Goal: Use online tool/utility: Utilize a website feature to perform a specific function

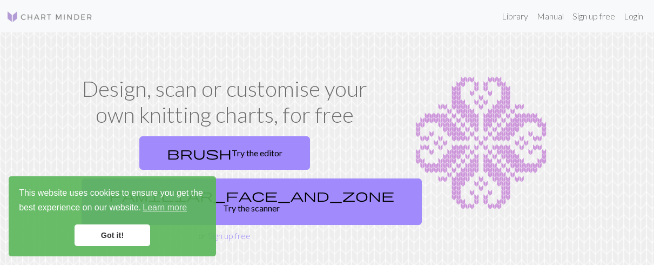
click at [98, 234] on link "Got it!" at bounding box center [113, 235] width 76 height 22
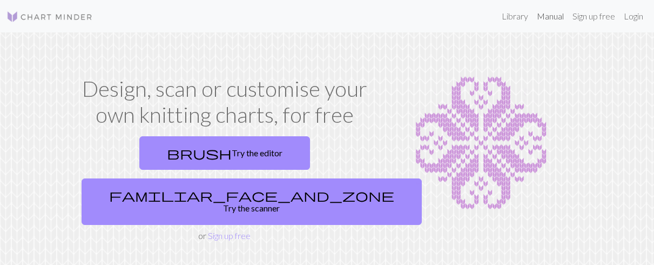
click at [539, 15] on link "Manual" at bounding box center [551, 16] width 36 height 22
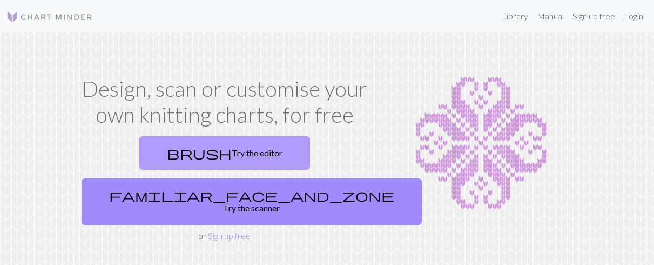
click at [169, 153] on link "brush Try the editor" at bounding box center [224, 152] width 171 height 33
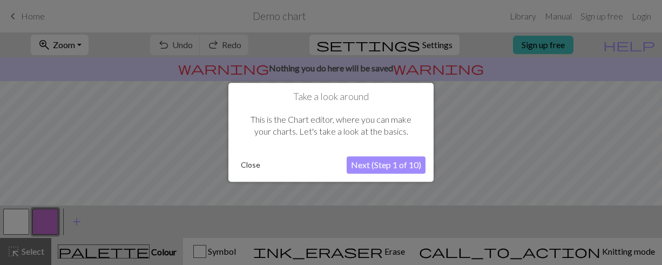
click at [351, 165] on button "Next (Step 1 of 10)" at bounding box center [386, 165] width 79 height 17
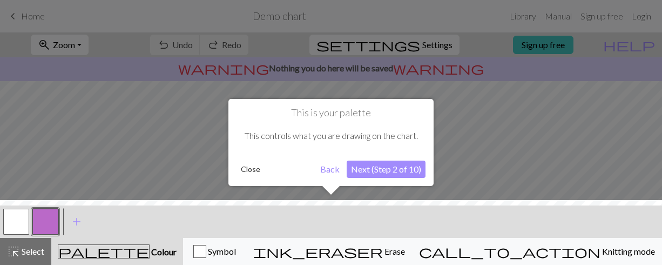
click at [398, 169] on button "Next (Step 2 of 10)" at bounding box center [386, 168] width 79 height 17
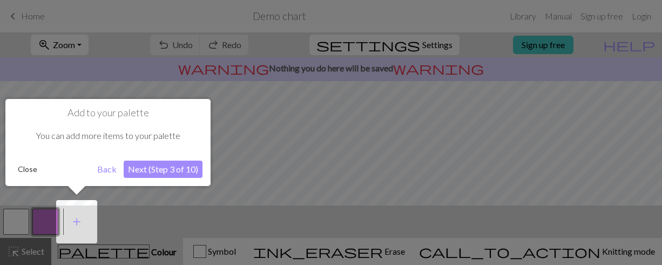
click at [147, 167] on button "Next (Step 3 of 10)" at bounding box center [163, 168] width 79 height 17
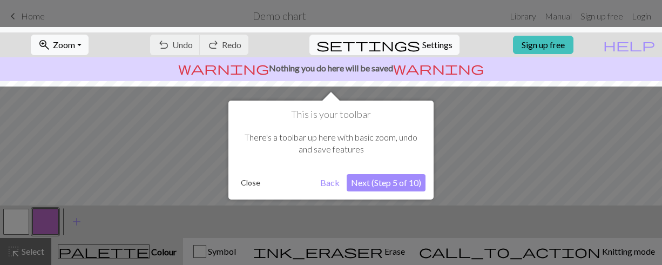
click at [359, 184] on button "Next (Step 5 of 10)" at bounding box center [386, 182] width 79 height 17
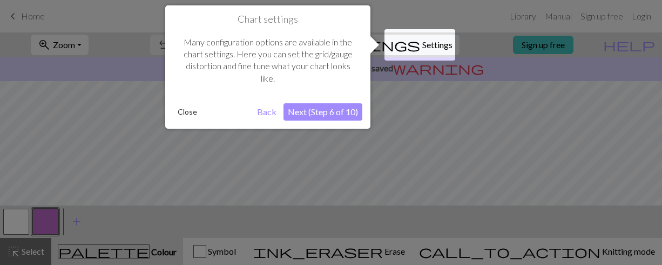
click at [341, 113] on button "Next (Step 6 of 10)" at bounding box center [323, 111] width 79 height 17
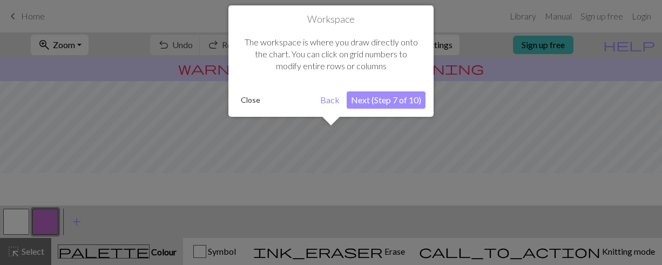
scroll to position [65, 0]
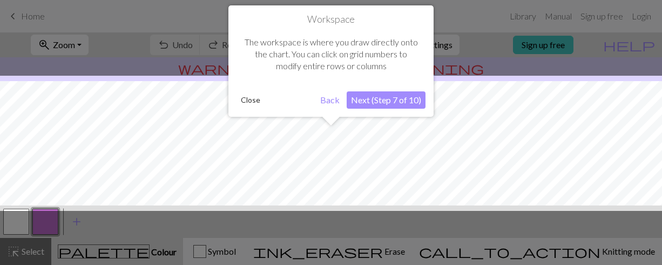
click at [370, 104] on button "Next (Step 7 of 10)" at bounding box center [386, 99] width 79 height 17
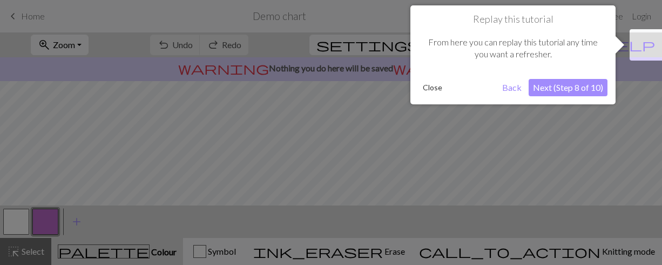
click at [588, 87] on button "Next (Step 8 of 10)" at bounding box center [568, 87] width 79 height 17
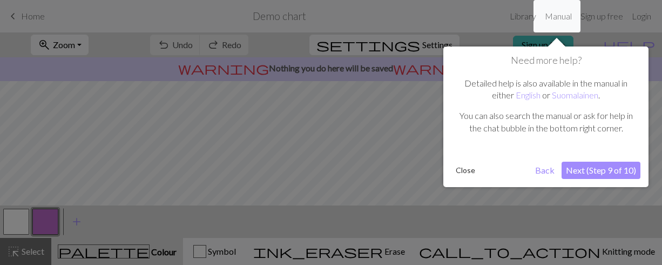
click at [599, 157] on div "Need more help? Detailed help is also available in the manual in either English…" at bounding box center [545, 116] width 205 height 140
click at [595, 170] on button "Next (Step 9 of 10)" at bounding box center [601, 169] width 79 height 17
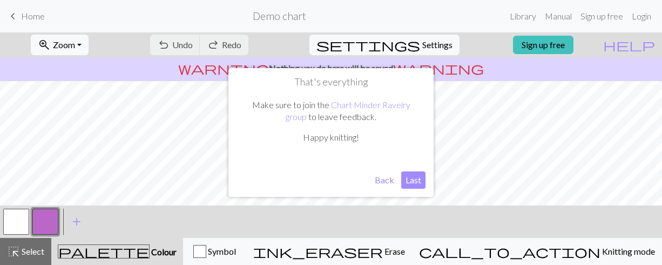
click at [419, 178] on button "Last" at bounding box center [413, 179] width 24 height 17
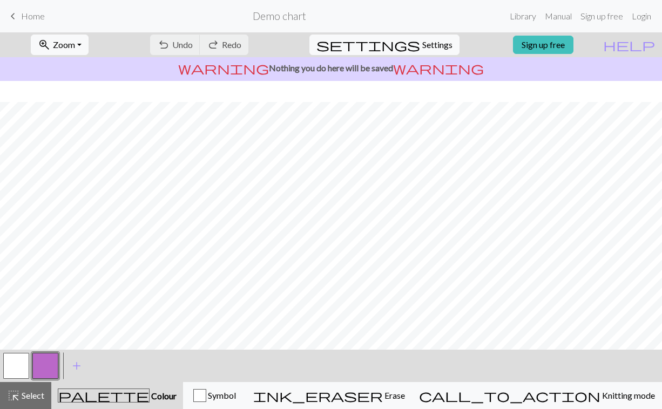
scroll to position [116, 0]
click at [16, 264] on button "button" at bounding box center [16, 366] width 26 height 26
click at [38, 264] on button "highlight_alt Select Select" at bounding box center [25, 395] width 51 height 27
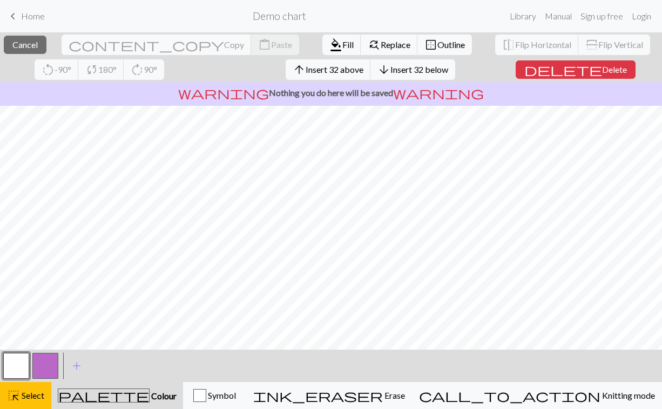
click at [27, 264] on button "button" at bounding box center [16, 366] width 26 height 26
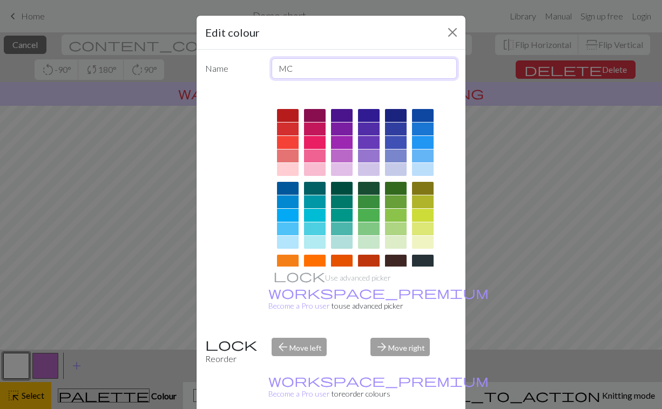
click at [321, 66] on input "MC" at bounding box center [365, 68] width 186 height 21
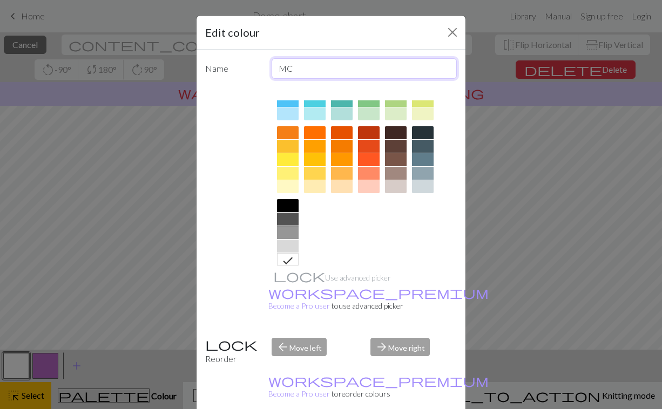
scroll to position [140, 0]
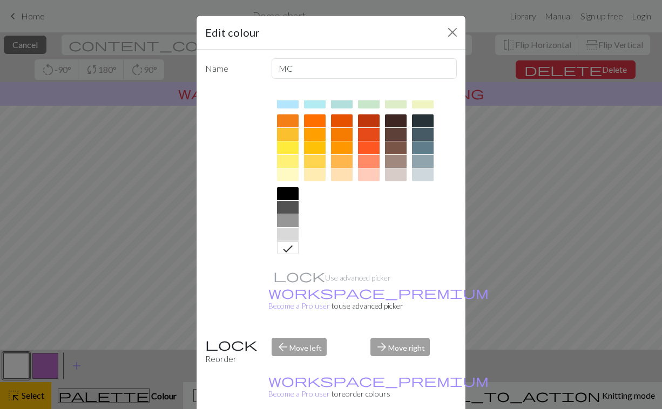
click at [289, 249] on icon at bounding box center [287, 249] width 13 height 13
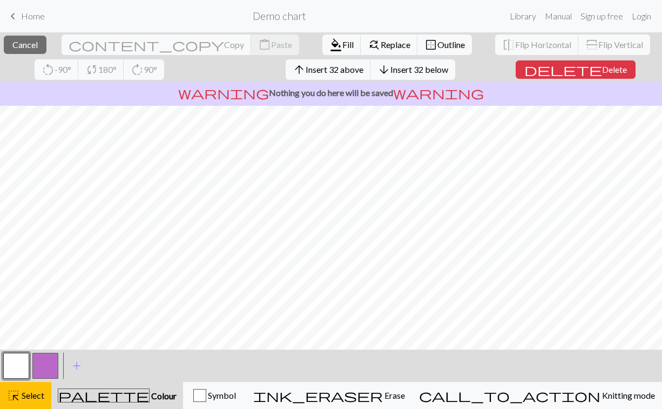
click at [150, 264] on span "Colour" at bounding box center [163, 396] width 27 height 10
click at [23, 264] on button "button" at bounding box center [16, 366] width 26 height 26
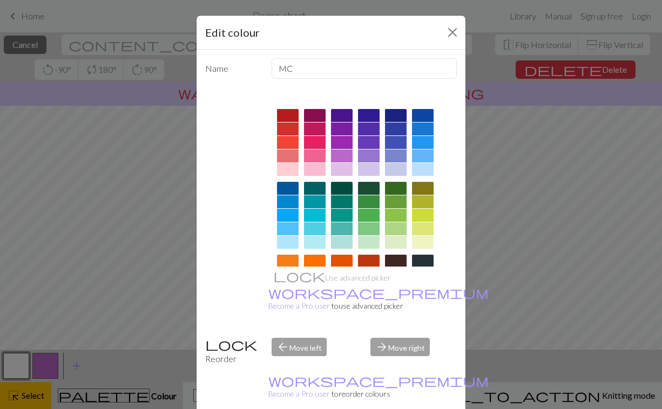
scroll to position [27, 0]
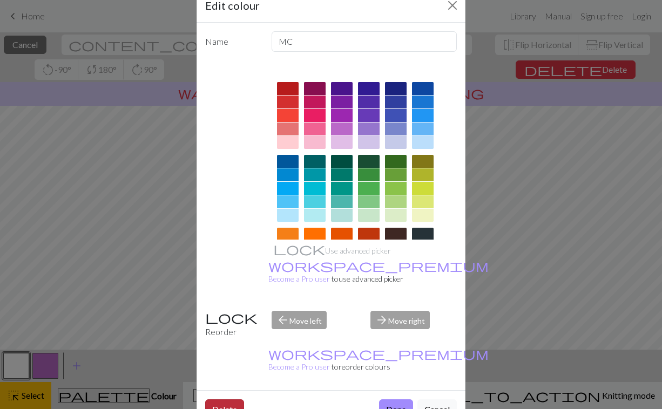
click at [212, 264] on button "Delete" at bounding box center [224, 410] width 39 height 21
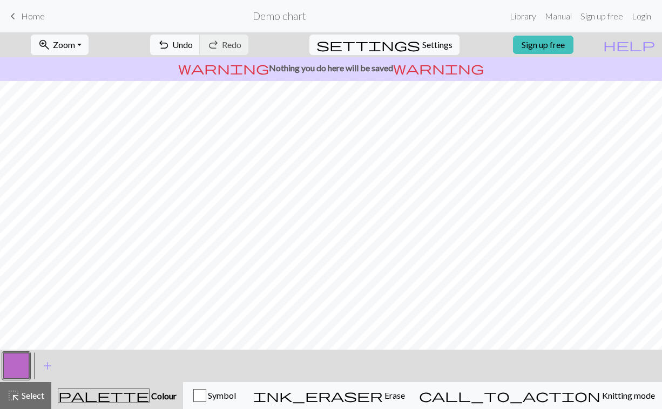
click at [18, 264] on button "button" at bounding box center [16, 366] width 26 height 26
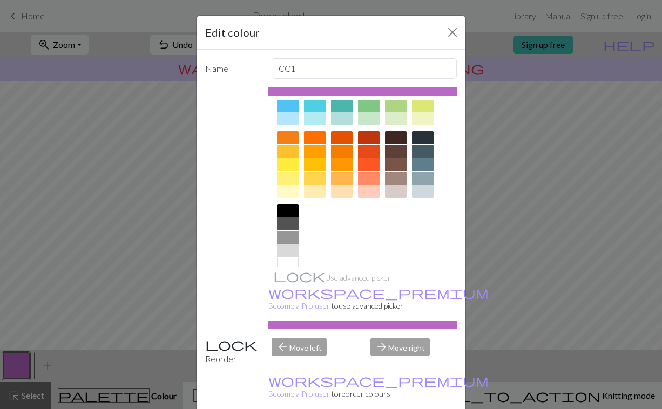
scroll to position [140, 0]
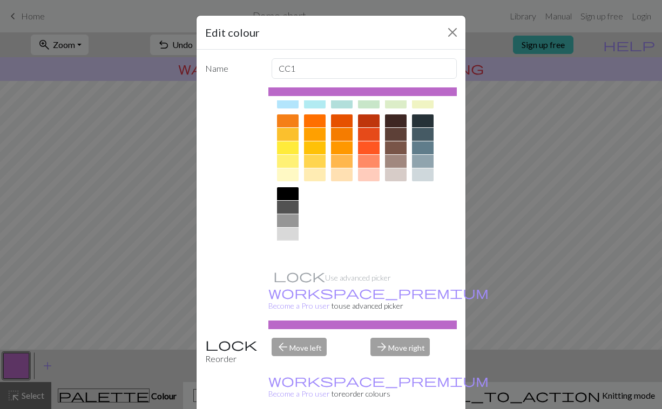
click at [279, 251] on div at bounding box center [288, 247] width 22 height 13
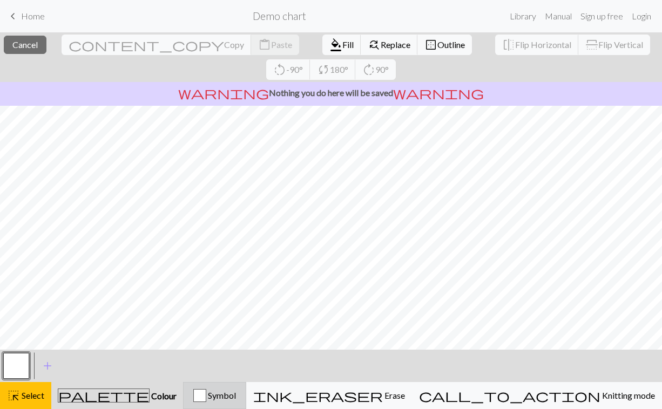
click at [236, 264] on span "Symbol" at bounding box center [221, 395] width 30 height 10
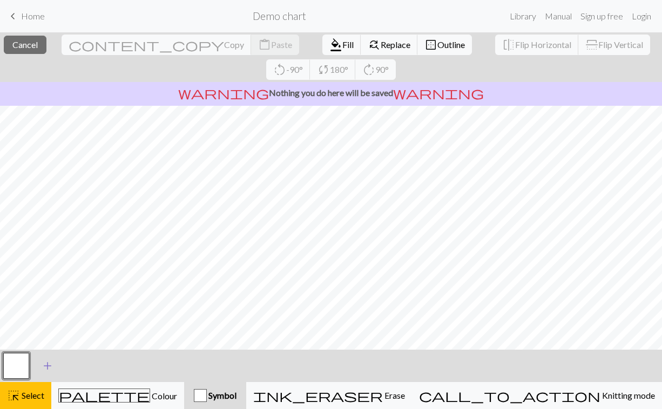
click at [60, 264] on button "add Add a symbol" at bounding box center [47, 366] width 27 height 27
click at [78, 264] on span "add" at bounding box center [76, 366] width 13 height 15
click at [104, 264] on span "add" at bounding box center [105, 366] width 13 height 15
click at [135, 264] on span "add" at bounding box center [135, 366] width 13 height 15
click at [162, 264] on span "add" at bounding box center [164, 366] width 13 height 15
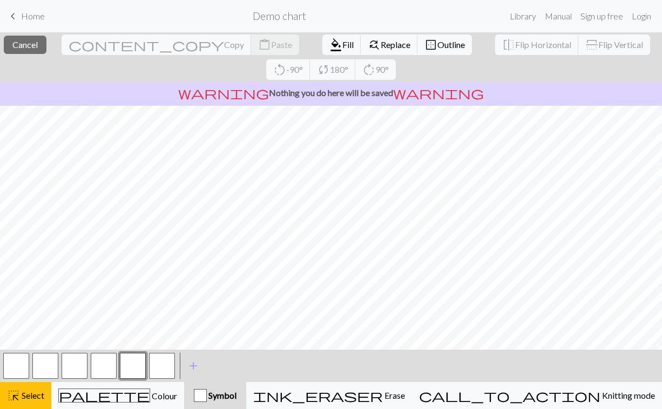
click at [20, 264] on button "button" at bounding box center [16, 366] width 26 height 26
click at [17, 264] on button "button" at bounding box center [16, 366] width 26 height 26
click at [17, 264] on div "Edit symbol Name Knit d f g h j k p s t F H J O P T / | 0 1 2 3 4 5 6 7 8 9 e m…" at bounding box center [331, 204] width 662 height 409
click at [32, 264] on div at bounding box center [45, 366] width 29 height 29
drag, startPoint x: 44, startPoint y: 369, endPoint x: 246, endPoint y: 363, distance: 202.6
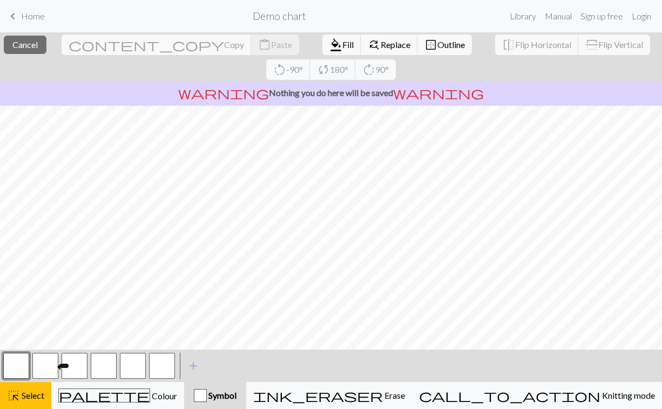
click at [246, 264] on div "< > add Add a symbol" at bounding box center [331, 366] width 662 height 32
click at [91, 264] on button "button" at bounding box center [104, 366] width 26 height 26
click at [207, 264] on div "button" at bounding box center [200, 395] width 13 height 13
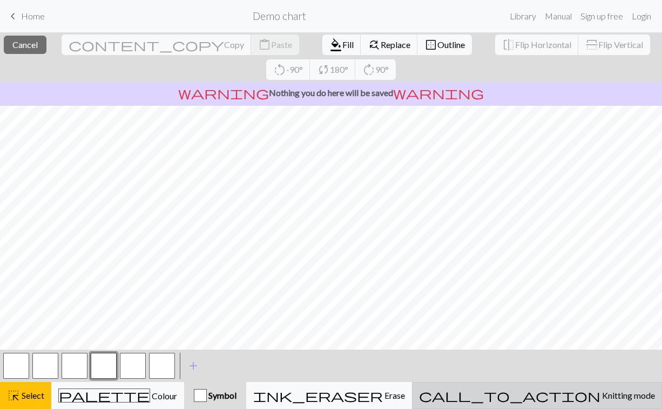
click at [601, 264] on span "Knitting mode" at bounding box center [628, 395] width 55 height 10
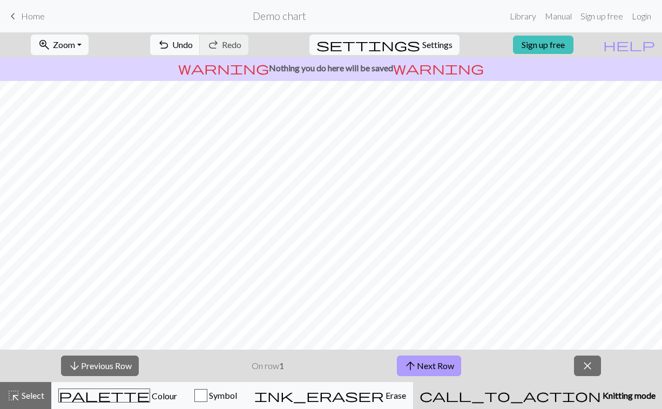
click at [412, 264] on span "arrow_upward" at bounding box center [410, 366] width 13 height 15
click at [193, 48] on span "Undo" at bounding box center [182, 44] width 21 height 10
click at [193, 46] on span "Undo" at bounding box center [182, 44] width 21 height 10
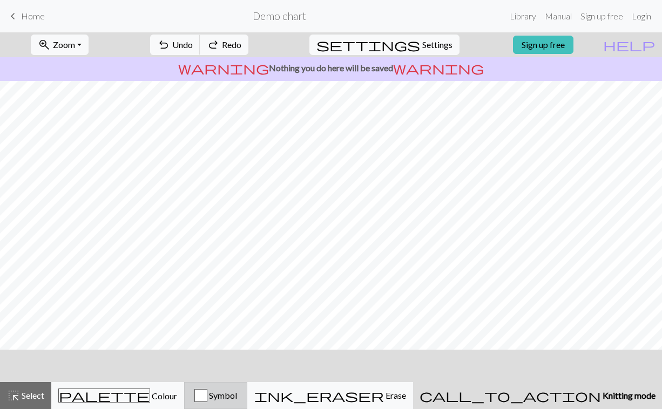
click at [238, 264] on div "Symbol" at bounding box center [215, 395] width 49 height 13
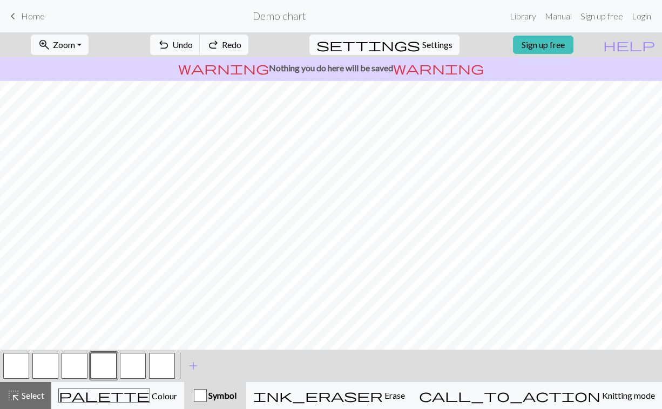
click at [79, 264] on button "button" at bounding box center [75, 366] width 26 height 26
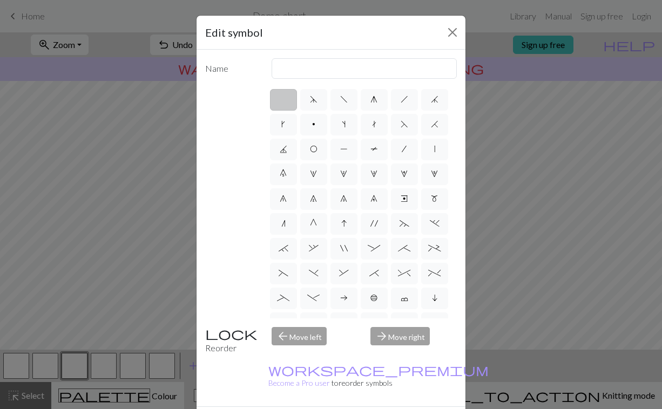
drag, startPoint x: 79, startPoint y: 371, endPoint x: 483, endPoint y: 237, distance: 425.8
click at [483, 237] on div "Edit symbol Name d f g h j k p s t F H J O P T / | 0 1 2 3 4 5 6 7 8 9 e m n G …" at bounding box center [331, 204] width 662 height 409
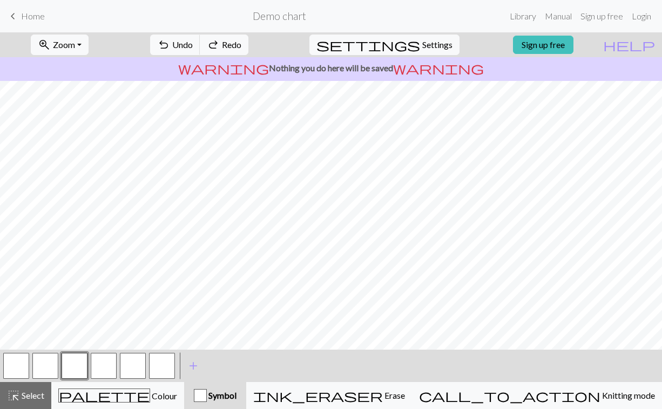
click at [17, 264] on button "button" at bounding box center [16, 366] width 26 height 26
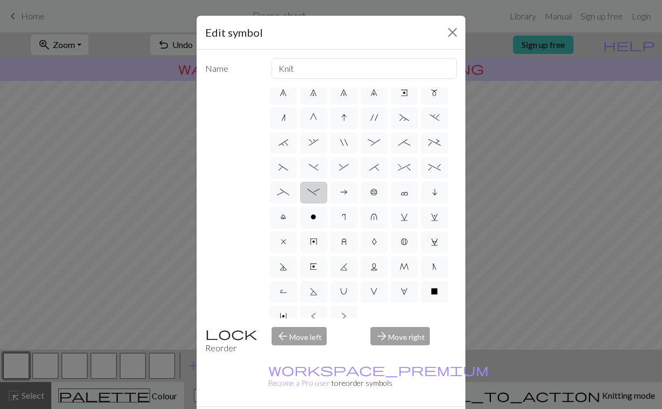
scroll to position [0, 0]
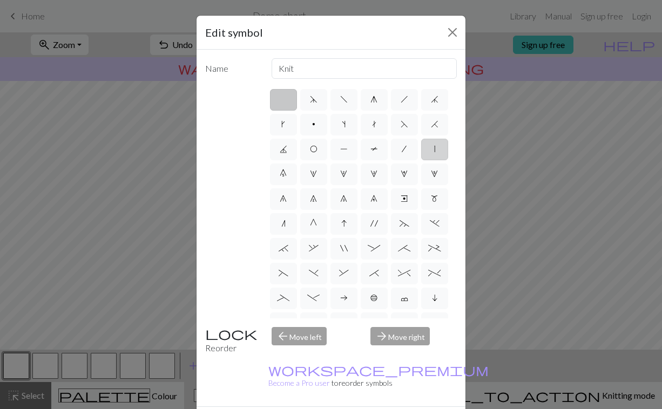
click at [421, 160] on label "|" at bounding box center [434, 150] width 27 height 22
click at [434, 150] on input "|" at bounding box center [437, 146] width 7 height 7
radio input "true"
type input "slip stitch"
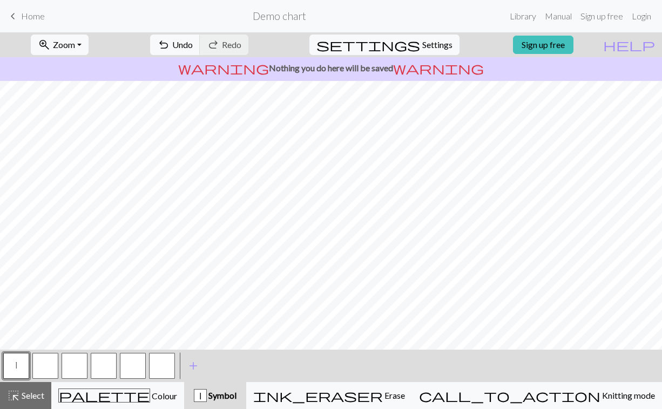
click at [37, 264] on button "button" at bounding box center [45, 366] width 26 height 26
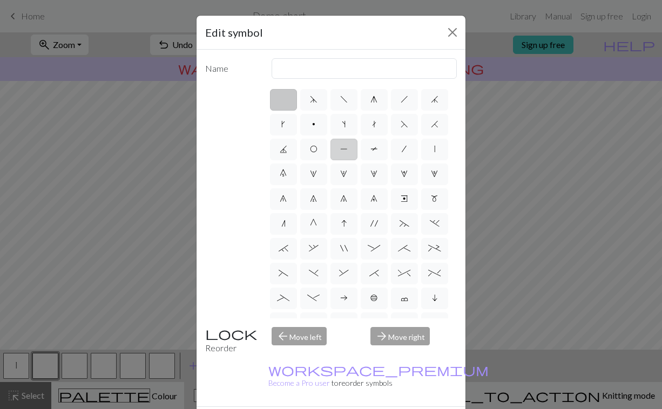
click at [358, 143] on label "P" at bounding box center [344, 150] width 27 height 22
click at [347, 143] on input "P" at bounding box center [343, 146] width 7 height 7
radio input "true"
type input "purl"
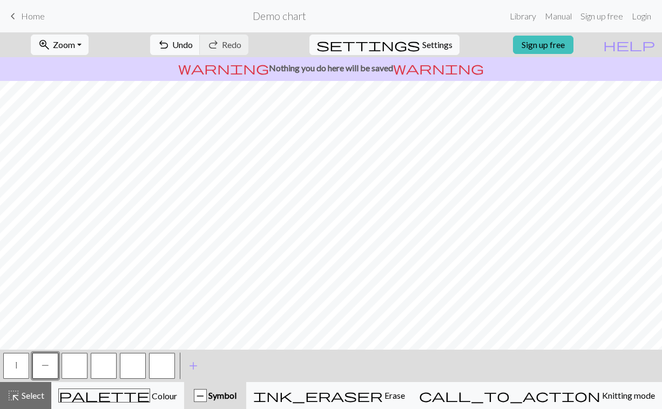
click at [72, 264] on button "button" at bounding box center [75, 366] width 26 height 26
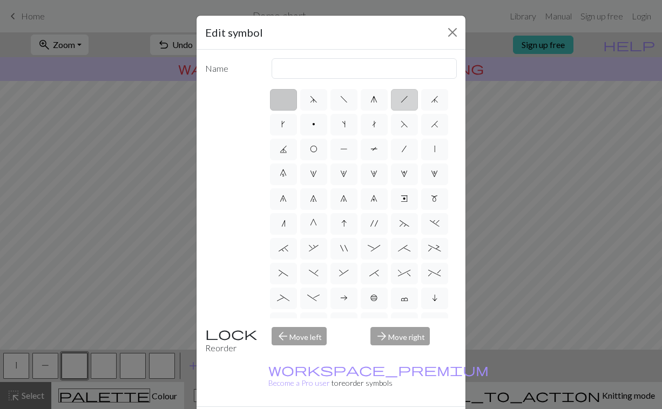
click at [398, 104] on label "h" at bounding box center [404, 100] width 27 height 22
click at [401, 100] on input "h" at bounding box center [404, 96] width 7 height 7
radio input "true"
type input "right leaning decrease"
click at [342, 103] on span "f" at bounding box center [344, 99] width 8 height 9
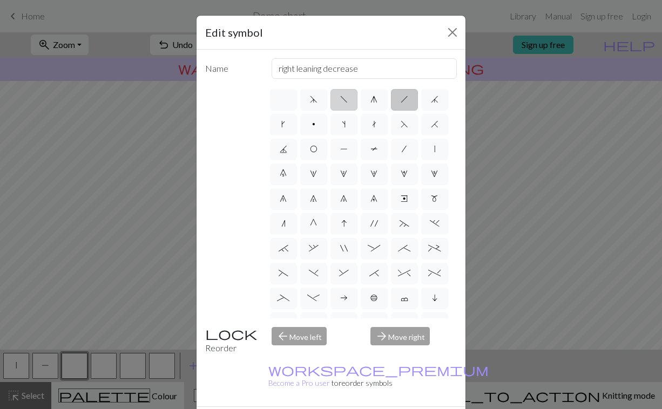
click at [342, 100] on input "f" at bounding box center [343, 96] width 7 height 7
radio input "true"
type input "left leaning decrease"
click at [368, 104] on label "g" at bounding box center [374, 100] width 27 height 22
click at [371, 100] on input "g" at bounding box center [374, 96] width 7 height 7
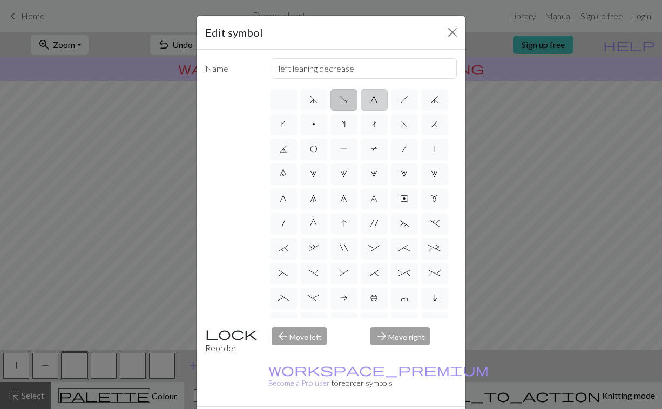
radio input "true"
type input "sk2p"
click at [307, 104] on label "d" at bounding box center [313, 100] width 27 height 22
click at [310, 100] on input "d" at bounding box center [313, 96] width 7 height 7
radio input "true"
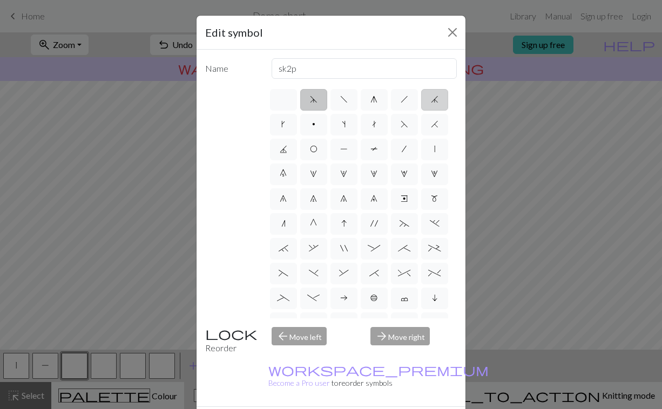
click at [431, 104] on span "j" at bounding box center [435, 99] width 8 height 9
click at [431, 100] on input "j" at bounding box center [434, 96] width 7 height 7
radio input "true"
type input "k3tog"
click at [297, 128] on label "k" at bounding box center [283, 125] width 27 height 22
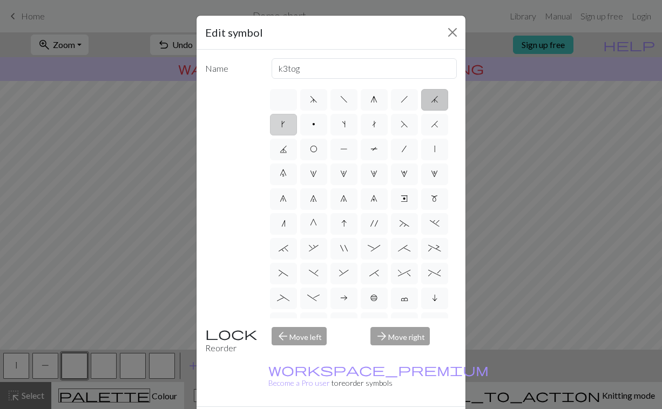
click at [288, 125] on input "k" at bounding box center [284, 121] width 7 height 7
radio input "true"
type input "right leaning increase"
click at [391, 160] on label "/" at bounding box center [404, 150] width 27 height 22
click at [402, 150] on input "/" at bounding box center [405, 146] width 7 height 7
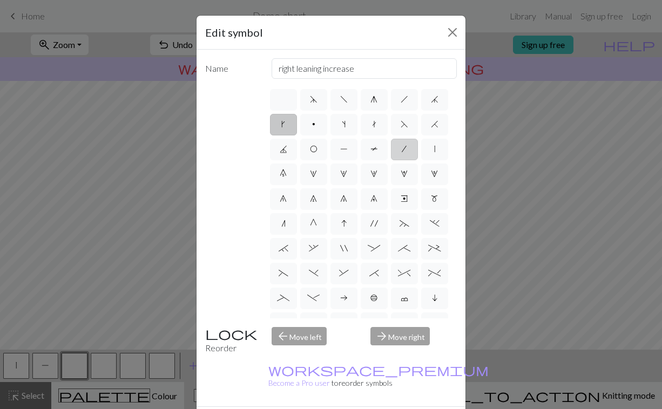
radio input "true"
type input "right leaning decrease"
click at [421, 160] on label "|" at bounding box center [434, 150] width 27 height 22
click at [434, 150] on input "|" at bounding box center [437, 146] width 7 height 7
radio input "true"
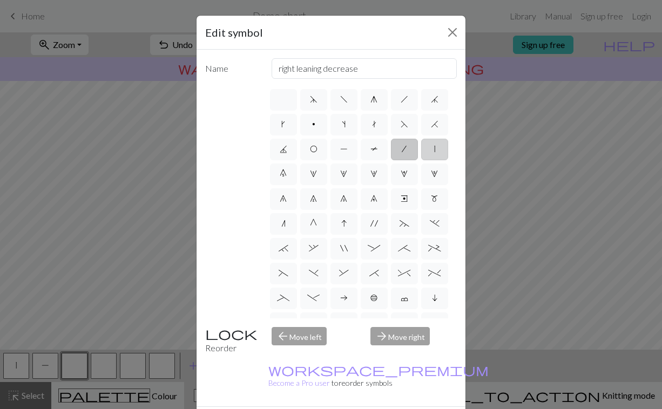
type input "slip stitch"
click at [358, 152] on label "P" at bounding box center [344, 150] width 27 height 22
click at [347, 150] on input "P" at bounding box center [343, 146] width 7 height 7
radio input "true"
type input "purl"
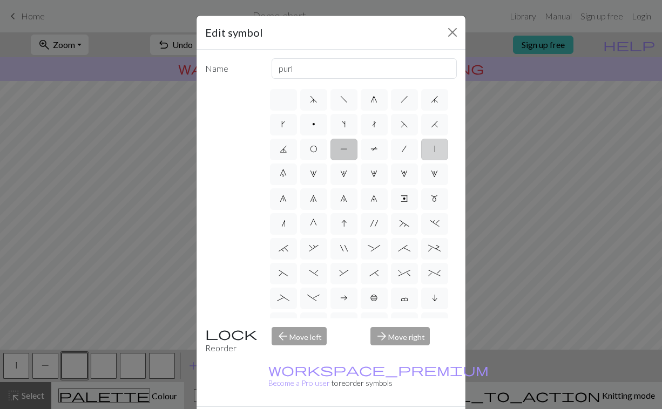
click at [421, 160] on label "|" at bounding box center [434, 150] width 27 height 22
click at [434, 150] on input "|" at bounding box center [437, 146] width 7 height 7
radio input "true"
type input "slip stitch"
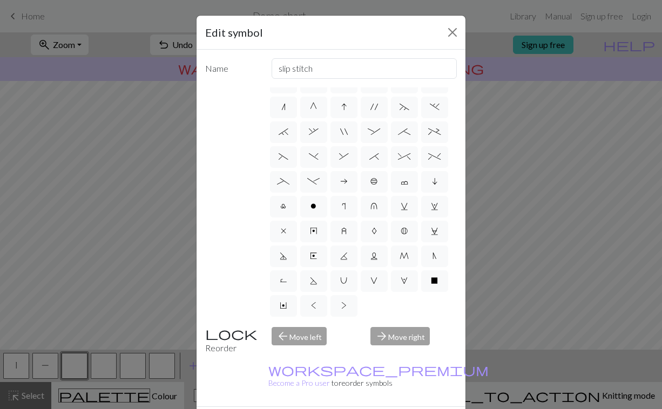
scroll to position [191, 0]
click at [456, 30] on button "Close" at bounding box center [452, 32] width 17 height 17
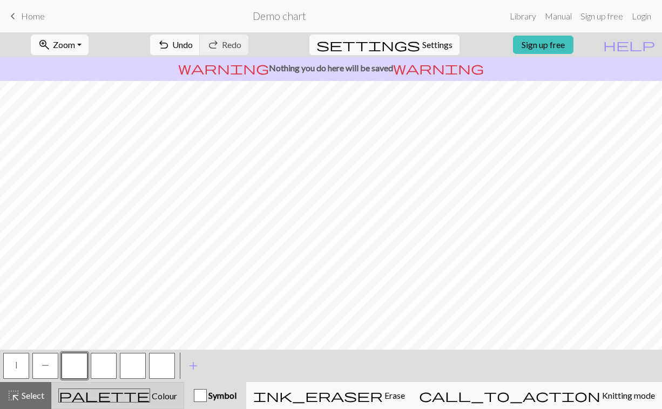
click at [51, 264] on button "palette Colour Colour" at bounding box center [117, 395] width 133 height 27
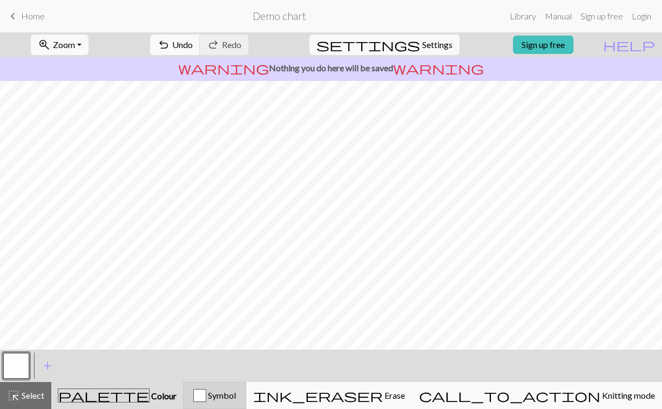
click at [236, 264] on span "Symbol" at bounding box center [221, 395] width 30 height 10
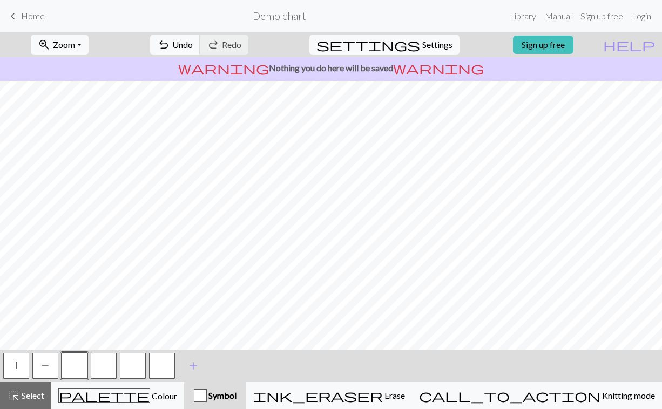
click at [76, 264] on button "button" at bounding box center [75, 366] width 26 height 26
click at [76, 264] on div "Edit symbol Name d f g h j k p s t F H J O P T / | 0 1 2 3 4 5 6 7 8 9 e m n G …" at bounding box center [331, 204] width 662 height 409
click at [80, 264] on button "button" at bounding box center [75, 366] width 26 height 26
click at [80, 264] on div "Edit symbol Name d f g h j k p s t F H J O P T / | 0 1 2 3 4 5 6 7 8 9 e m n G …" at bounding box center [331, 204] width 662 height 409
click at [98, 264] on button "button" at bounding box center [104, 366] width 26 height 26
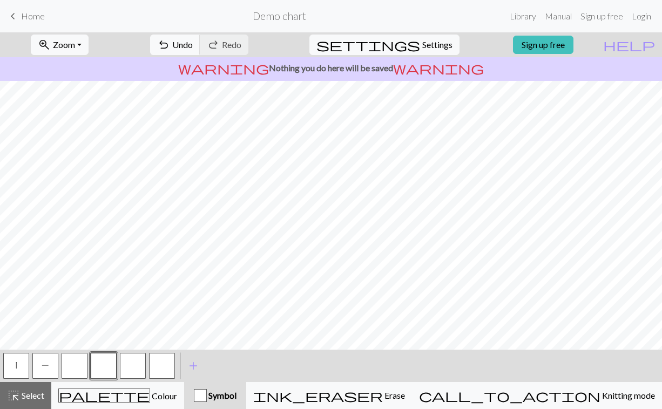
click at [100, 264] on button "button" at bounding box center [104, 366] width 26 height 26
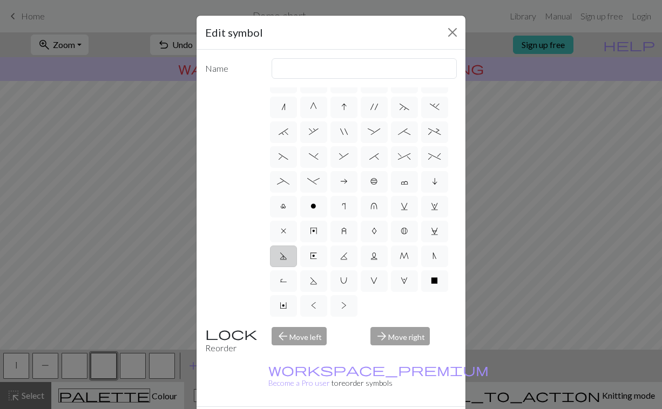
click at [287, 252] on span "D" at bounding box center [284, 256] width 8 height 9
click at [287, 264] on input "D" at bounding box center [283, 369] width 7 height 7
radio input "true"
type input "Purl-side double decrease"
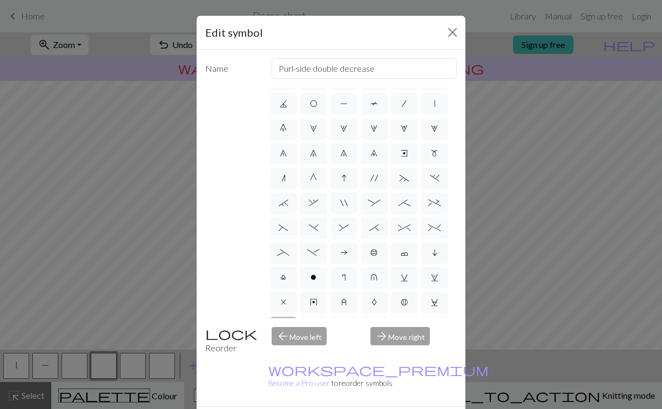
scroll to position [108, 0]
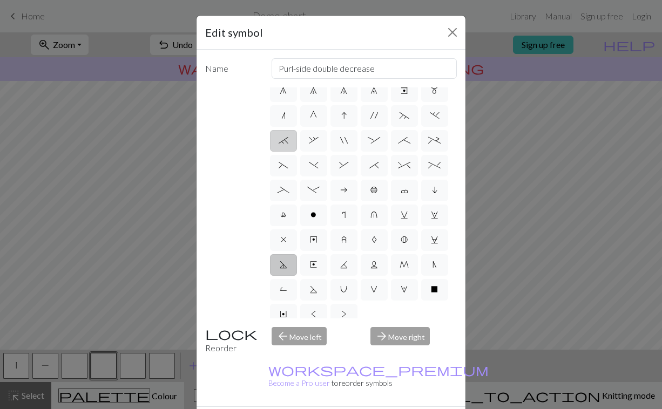
click at [288, 145] on span "`" at bounding box center [284, 140] width 10 height 9
click at [286, 242] on input "`" at bounding box center [282, 245] width 7 height 7
radio input "true"
type input "3+ stitch right twist"
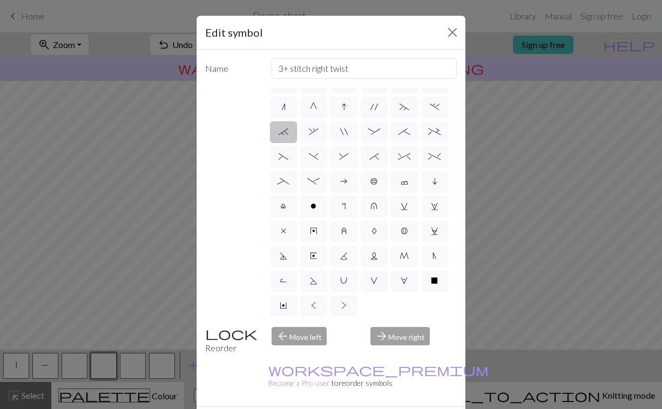
scroll to position [162, 0]
click at [358, 264] on label "K" at bounding box center [344, 257] width 27 height 22
click at [347, 264] on input "K" at bounding box center [343, 369] width 7 height 7
radio input "true"
type input "p2tog tbl"
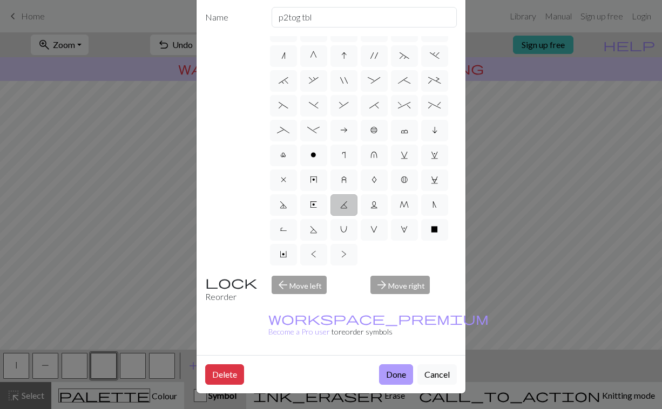
scroll to position [88, 0]
drag, startPoint x: 428, startPoint y: 316, endPoint x: 420, endPoint y: 255, distance: 61.1
click at [419, 262] on form "Edit symbol Name p2tog tbl d f g h j k p s t F H J O P T / | 0 1 2 3 4 5 6 7 8 …" at bounding box center [331, 178] width 269 height 429
click at [409, 264] on div "arrow_forward Move right" at bounding box center [413, 290] width 99 height 28
click at [426, 264] on button "Cancel" at bounding box center [436, 375] width 39 height 21
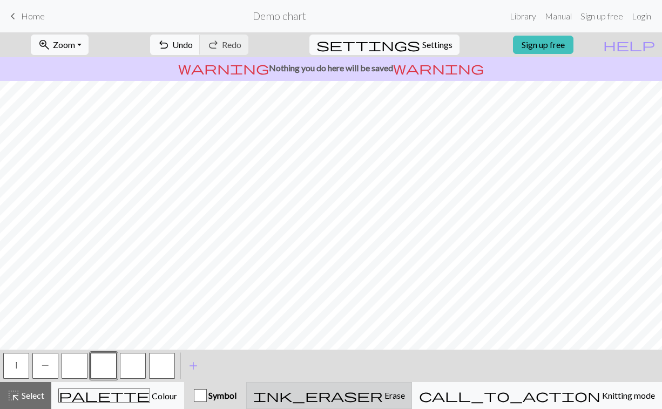
click at [412, 264] on button "ink_eraser Erase Erase" at bounding box center [329, 395] width 166 height 27
